Goal: Task Accomplishment & Management: Complete application form

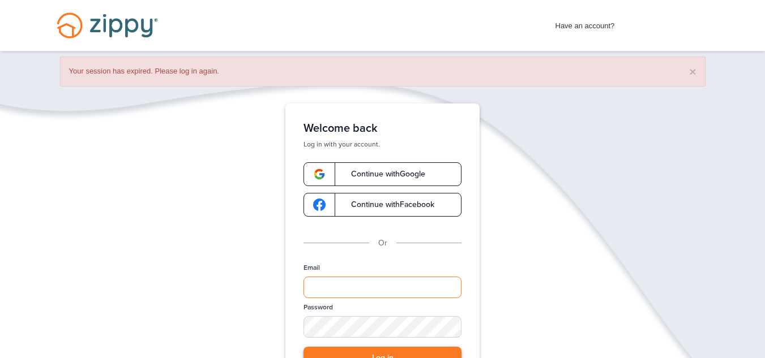
type input "**********"
click at [400, 349] on button "Log in" at bounding box center [383, 358] width 158 height 23
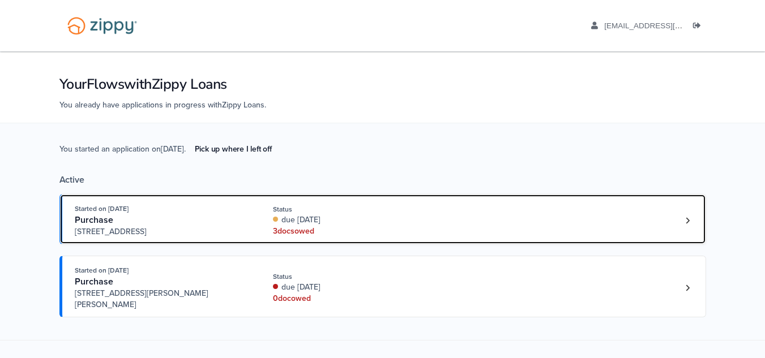
click at [583, 230] on div "Started on Sep. 2nd, 2025 Purchase 59477 Hardy Lane, New Haven, MI, 48048 Statu…" at bounding box center [377, 220] width 605 height 35
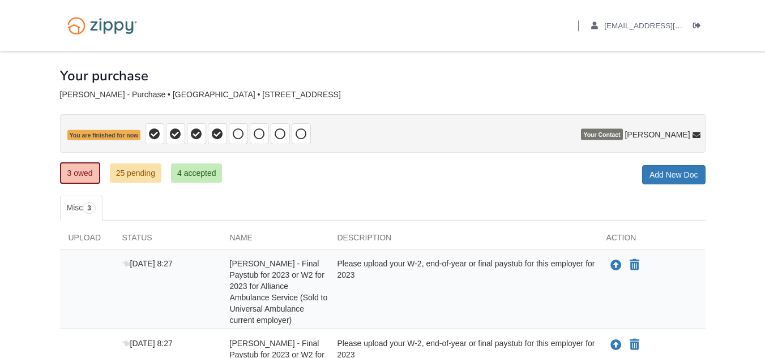
click at [578, 230] on div "Upload Status Name Description Action Sep 3 8:27 William Jackson - Final Paystu…" at bounding box center [383, 344] width 646 height 246
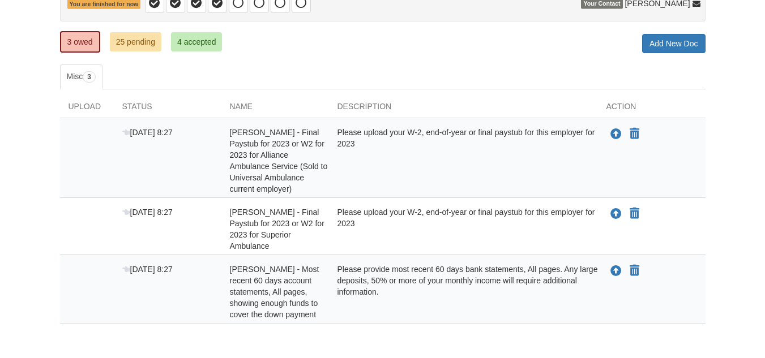
scroll to position [133, 0]
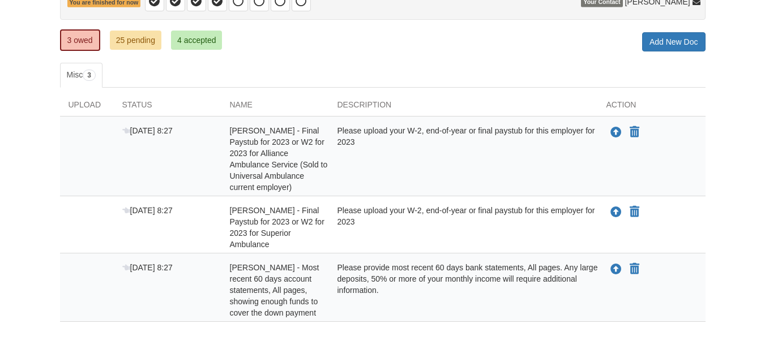
click at [764, 288] on body "Back to My Flows griffin7jackson@gmail.com Logout ×" at bounding box center [382, 140] width 765 height 546
click at [140, 36] on link "25 pending" at bounding box center [136, 40] width 52 height 19
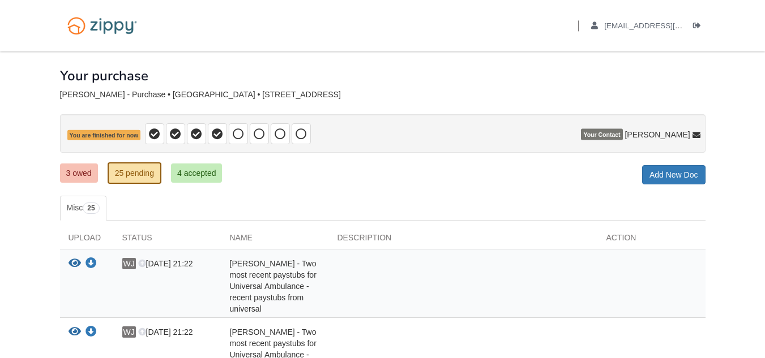
drag, startPoint x: 754, startPoint y: 22, endPoint x: 753, endPoint y: 53, distance: 31.2
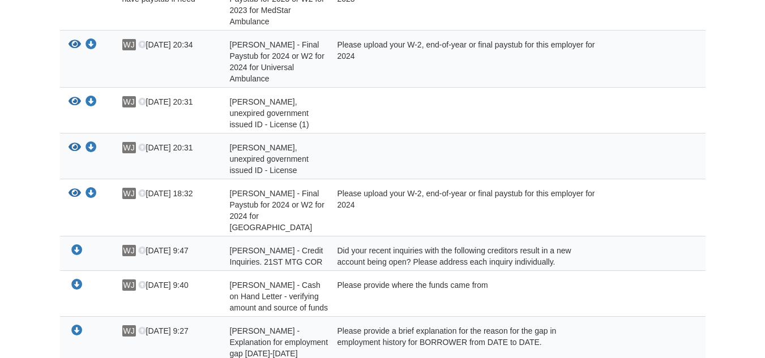
scroll to position [477, 0]
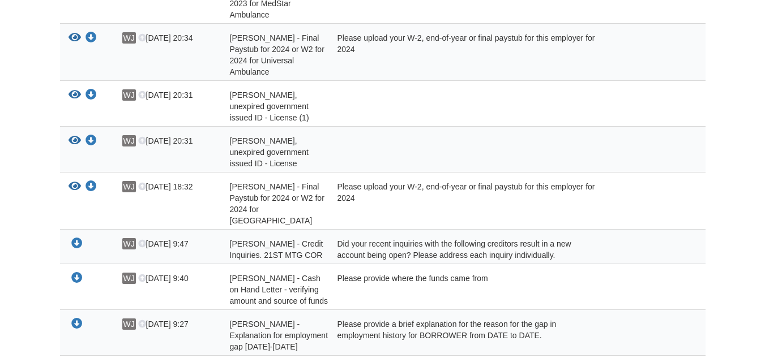
drag, startPoint x: 751, startPoint y: 204, endPoint x: 753, endPoint y: 215, distance: 10.3
click at [753, 215] on body "Back to My Flows griffin7jackson@gmail.com Logout ×" at bounding box center [382, 193] width 765 height 1341
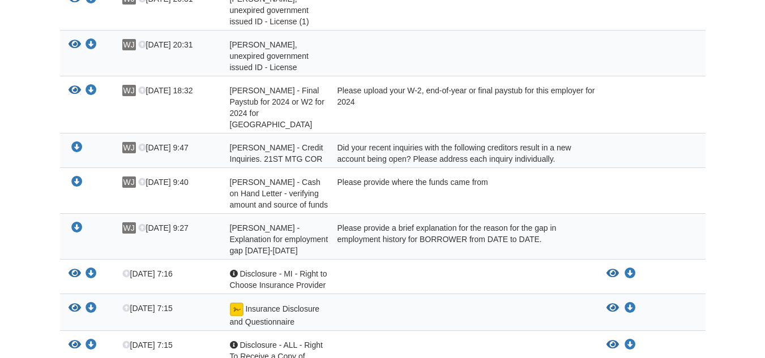
scroll to position [578, 0]
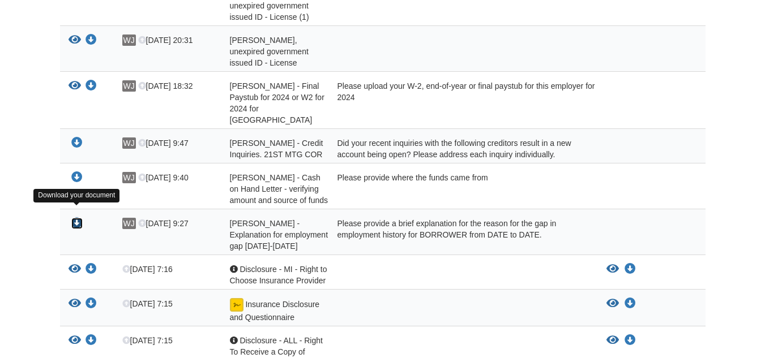
click at [78, 218] on icon "Download William Jackson - Explanation for employment gap 11/01/2023-11/30/2023" at bounding box center [76, 223] width 11 height 11
click at [70, 172] on div "Download your document" at bounding box center [87, 189] width 54 height 34
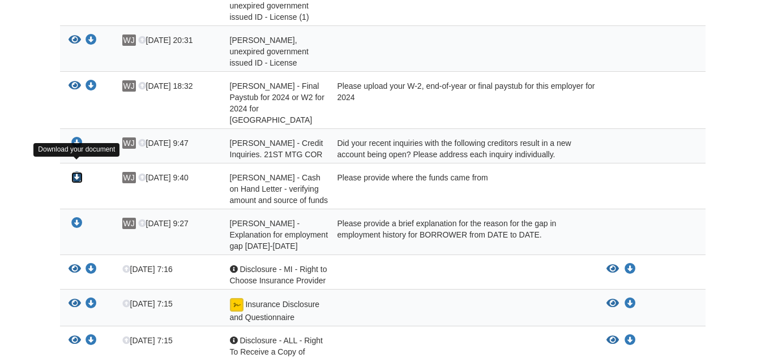
click at [80, 172] on icon "Download William Jackson - Cash on Hand Letter - verifying amount and source of…" at bounding box center [76, 177] width 11 height 11
click at [78, 172] on icon "Download William Jackson - Cash on Hand Letter - verifying amount and source of…" at bounding box center [76, 177] width 11 height 11
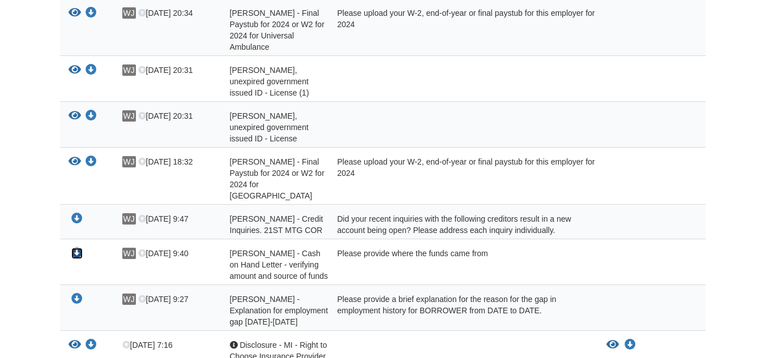
scroll to position [505, 0]
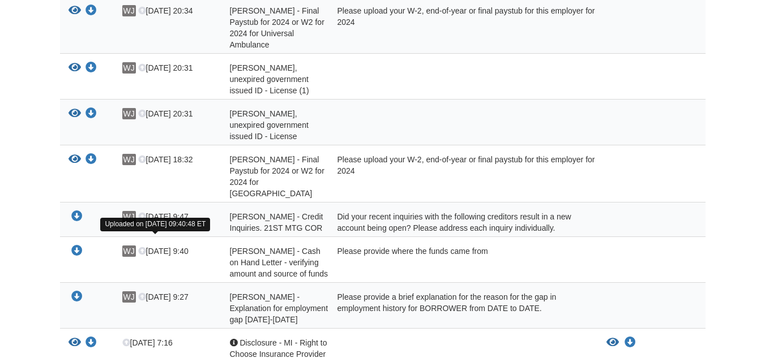
click at [140, 248] on icon at bounding box center [142, 252] width 8 height 8
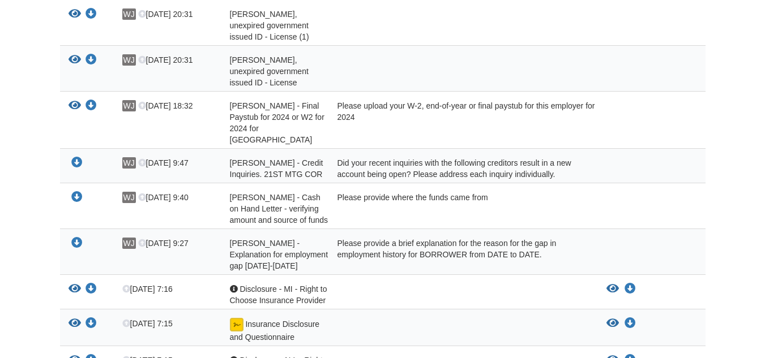
scroll to position [561, 0]
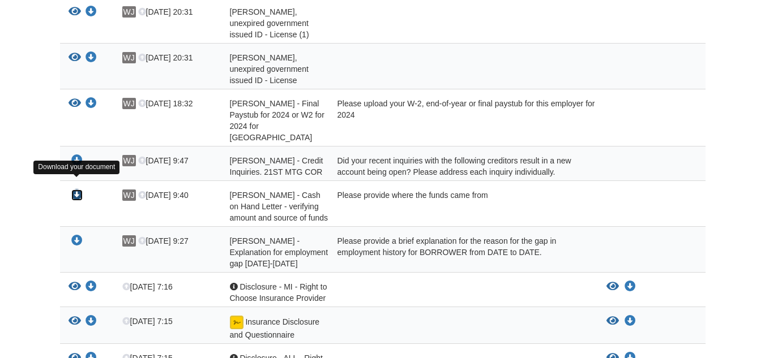
click at [79, 190] on icon "Download William Jackson - Cash on Hand Letter - verifying amount and source of…" at bounding box center [76, 195] width 11 height 11
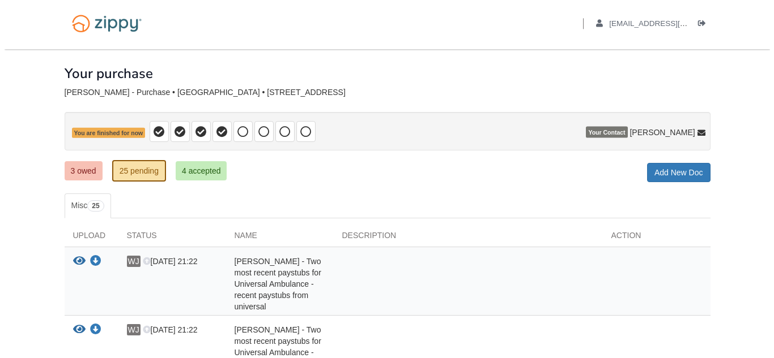
scroll to position [0, 0]
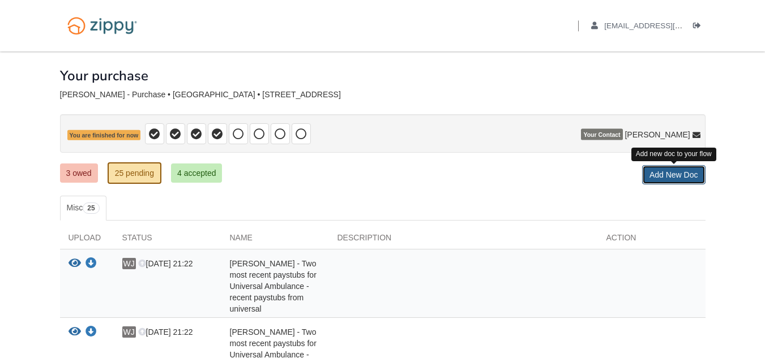
click at [689, 181] on link "Add New Doc" at bounding box center [673, 174] width 63 height 19
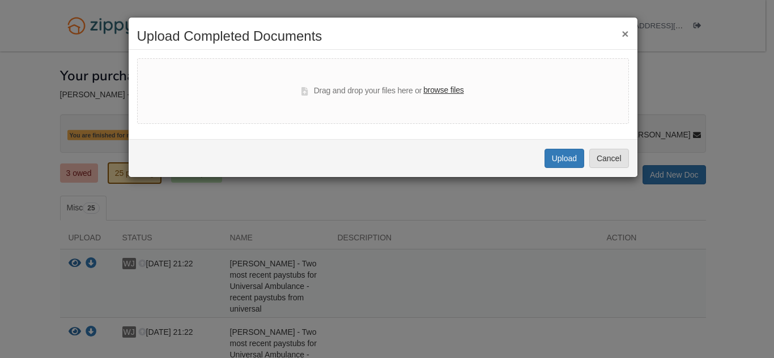
click at [447, 89] on label "browse files" at bounding box center [443, 90] width 40 height 12
click at [0, 0] on input "browse files" at bounding box center [0, 0] width 0 height 0
select select "****"
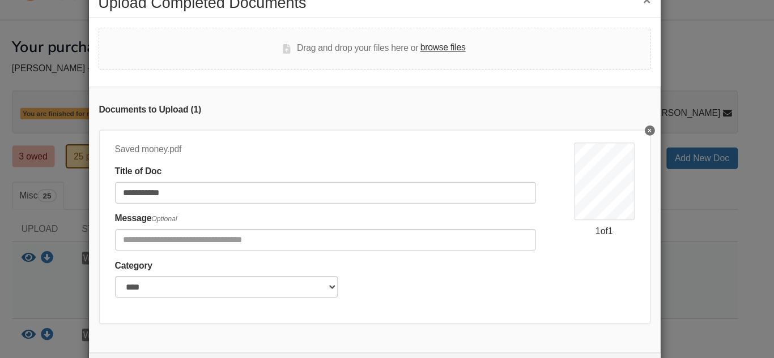
click at [470, 296] on div "Category ******* ****" at bounding box center [339, 281] width 374 height 35
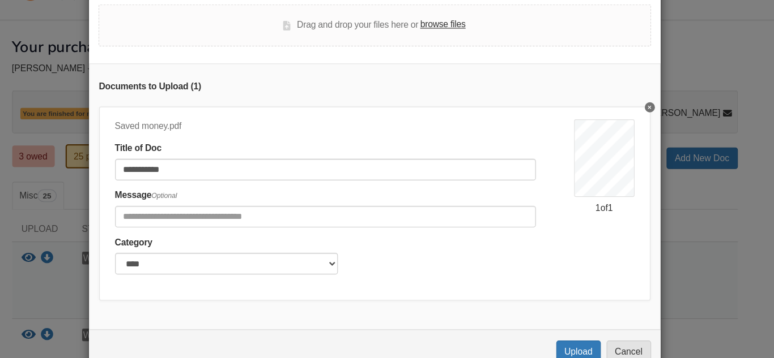
scroll to position [23, 0]
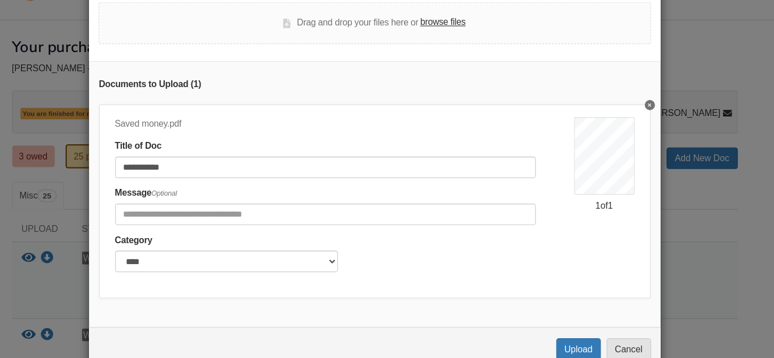
drag, startPoint x: 723, startPoint y: 203, endPoint x: 493, endPoint y: 289, distance: 245.5
click at [493, 289] on div "**********" at bounding box center [383, 213] width 490 height 173
click at [553, 350] on button "Upload" at bounding box center [564, 344] width 40 height 19
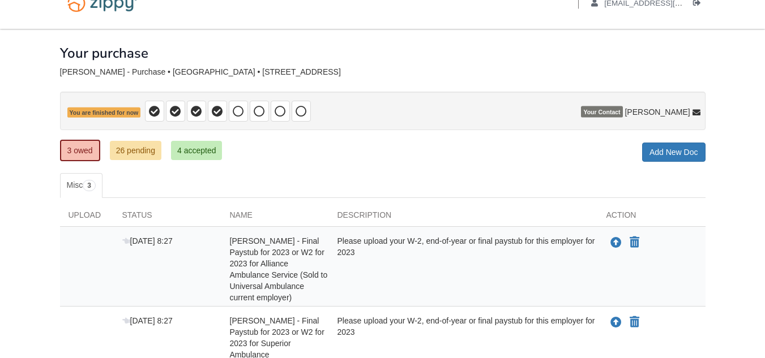
scroll to position [136, 0]
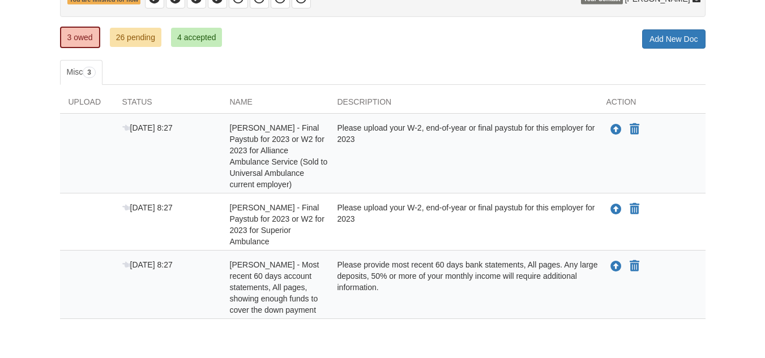
click at [234, 226] on span "[PERSON_NAME] - Final Paystub for 2023 or W2 for 2023 for Superior Ambulance" at bounding box center [277, 224] width 95 height 43
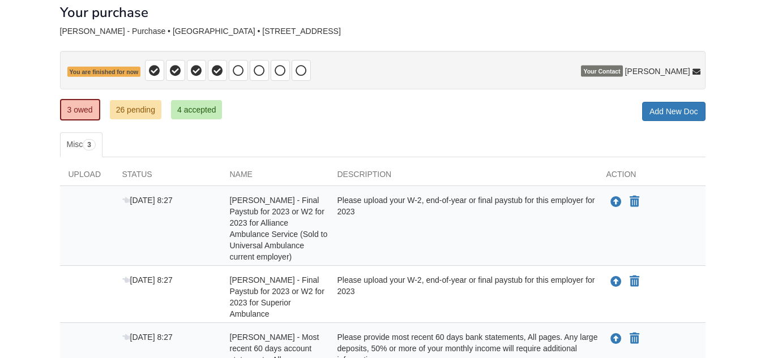
scroll to position [62, 0]
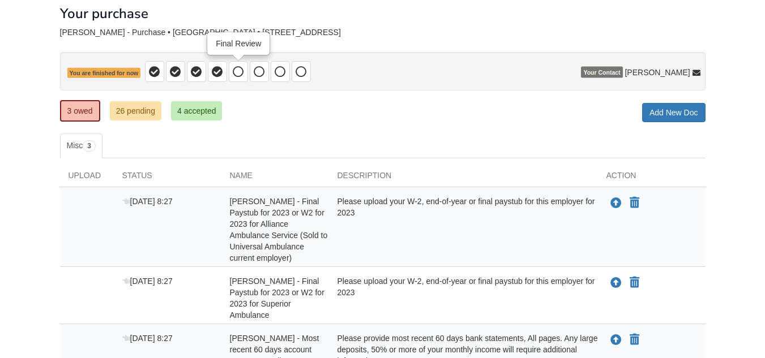
click at [241, 79] on span at bounding box center [238, 71] width 19 height 21
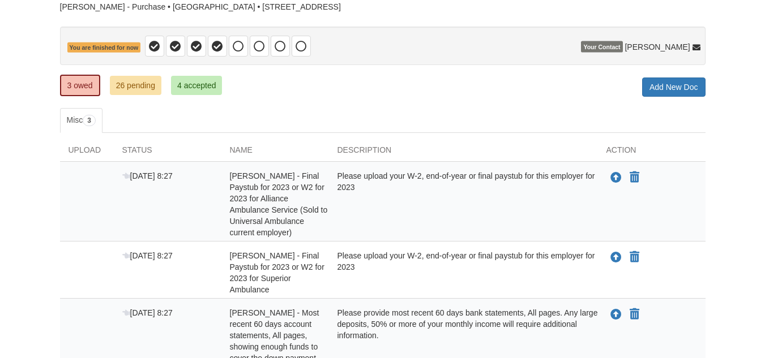
scroll to position [87, 0]
click at [213, 84] on link "4 accepted" at bounding box center [197, 85] width 52 height 19
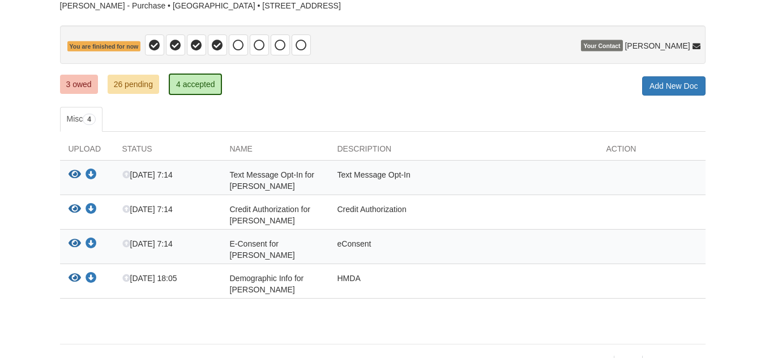
scroll to position [91, 0]
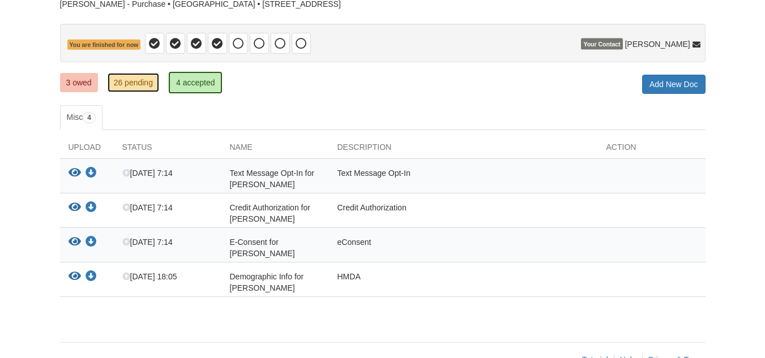
click at [137, 80] on link "26 pending" at bounding box center [134, 82] width 52 height 19
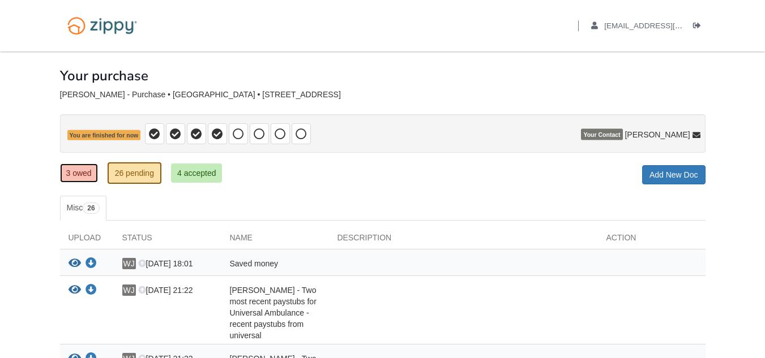
click at [86, 175] on link "3 owed" at bounding box center [79, 173] width 38 height 19
